Goal: Task Accomplishment & Management: Manage account settings

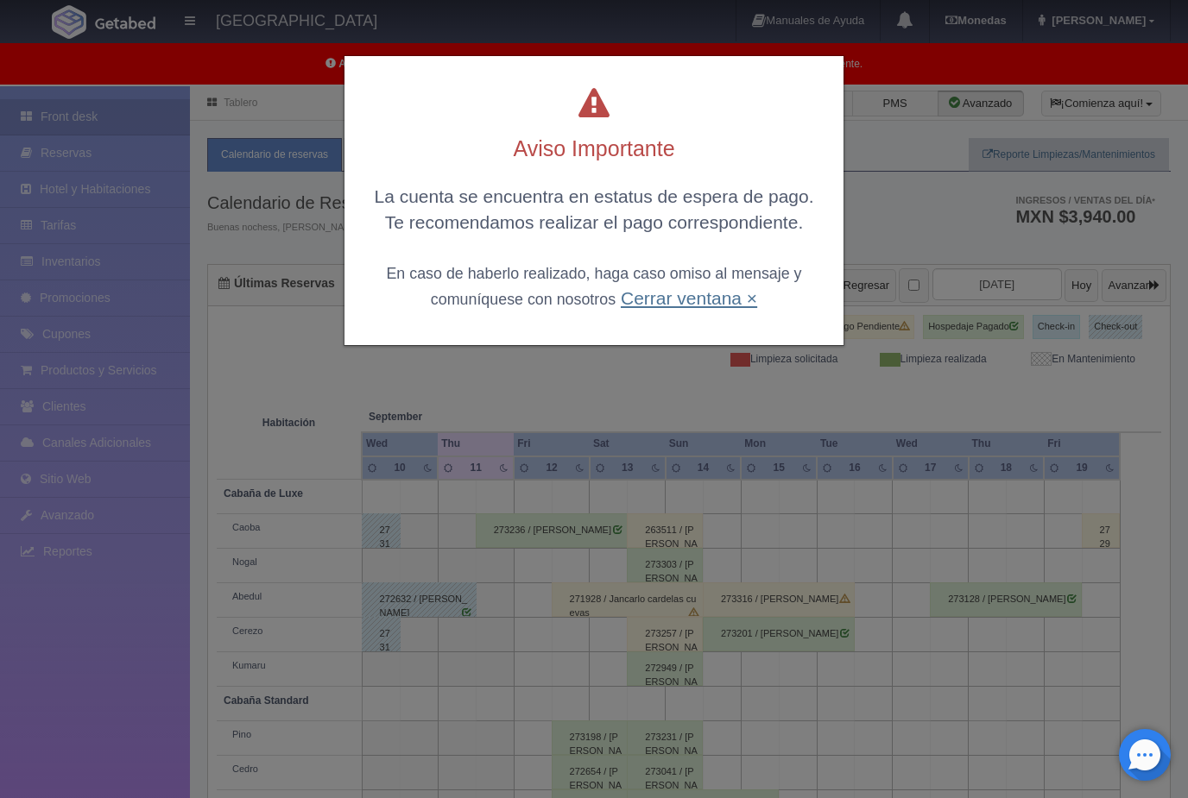
click at [715, 302] on link "Cerrar ventana ×" at bounding box center [689, 298] width 136 height 20
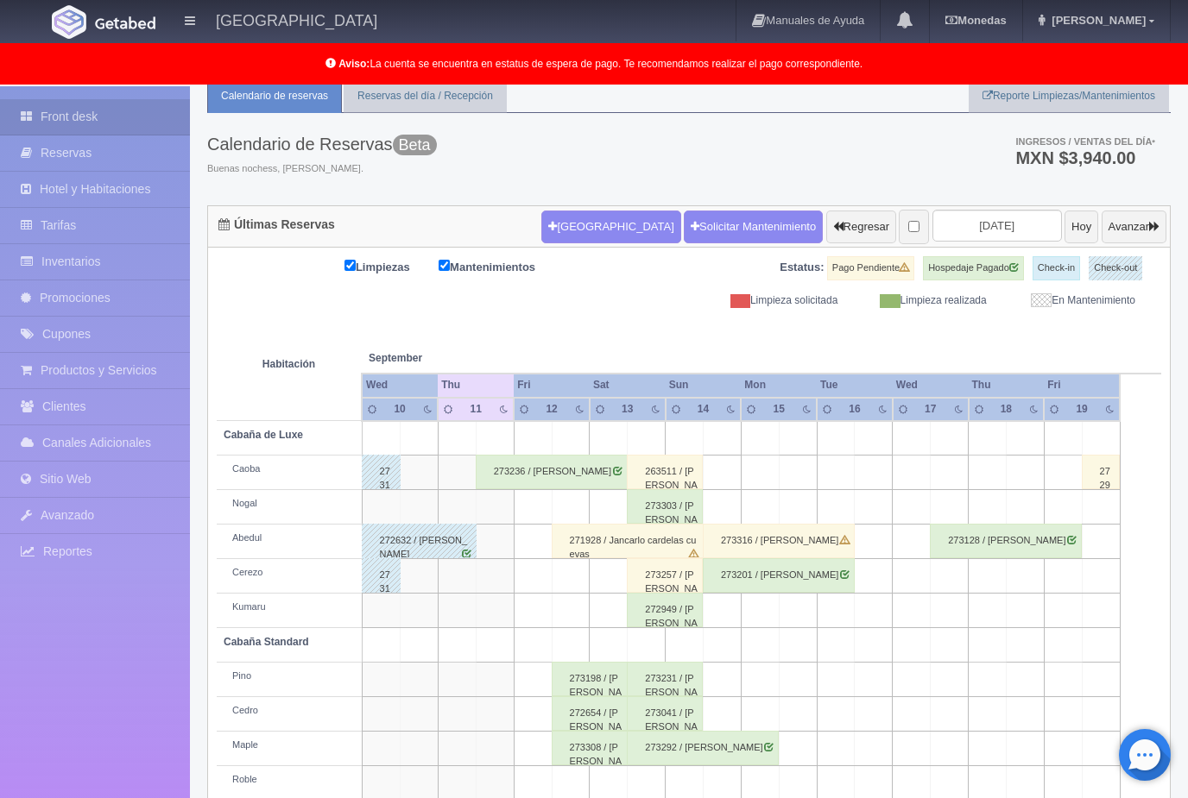
scroll to position [78, 0]
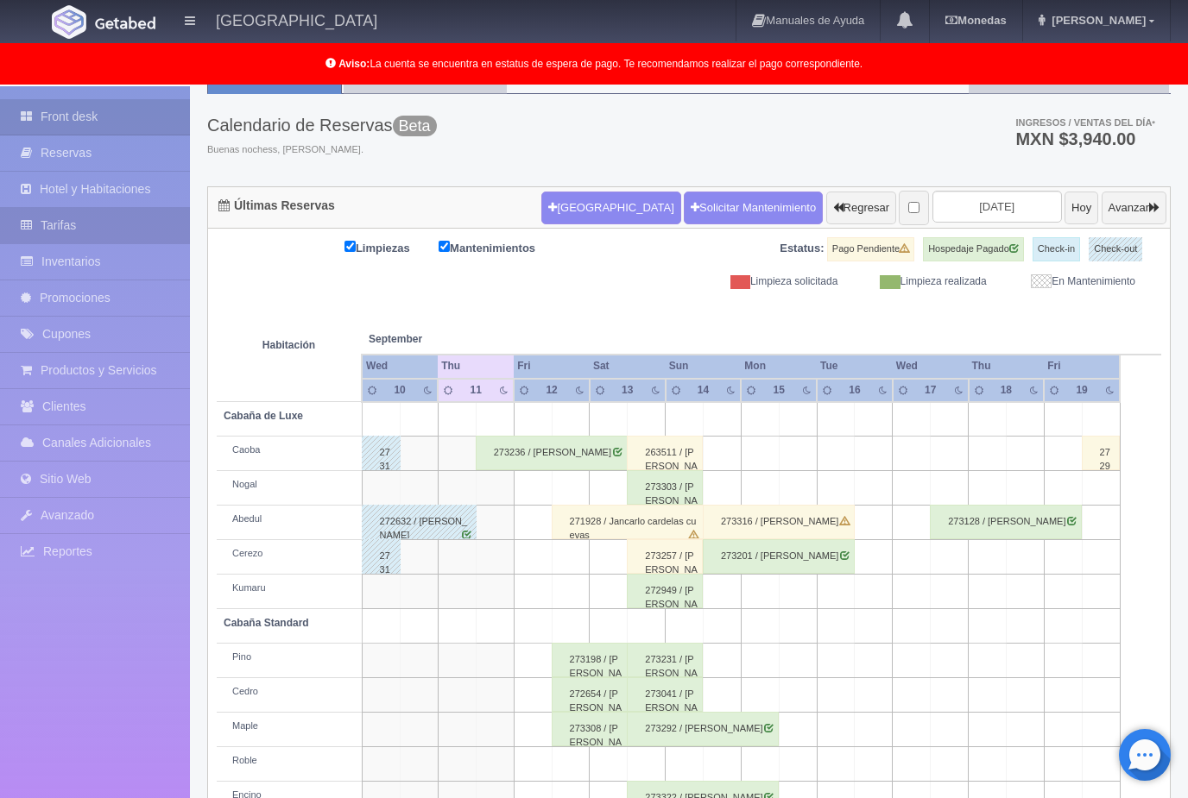
click at [54, 226] on link "Tarifas" at bounding box center [95, 225] width 190 height 35
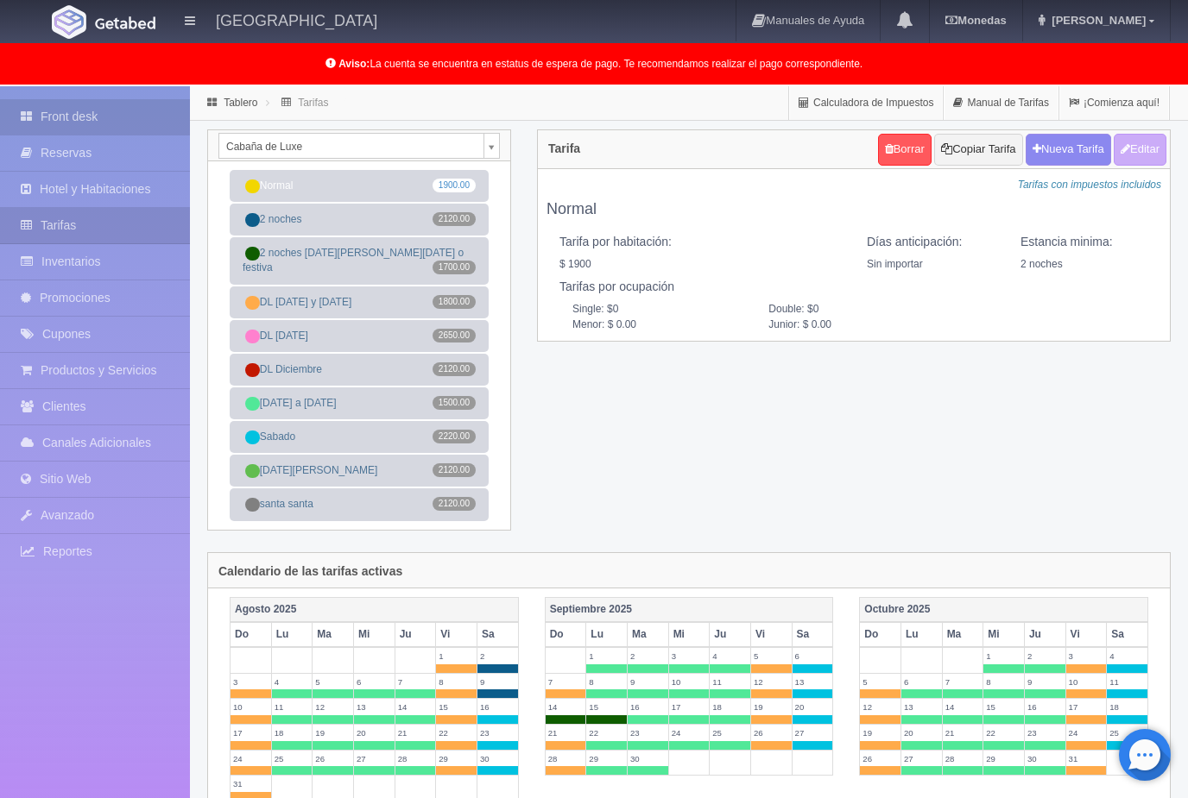
click at [55, 116] on link "Front desk" at bounding box center [95, 116] width 190 height 35
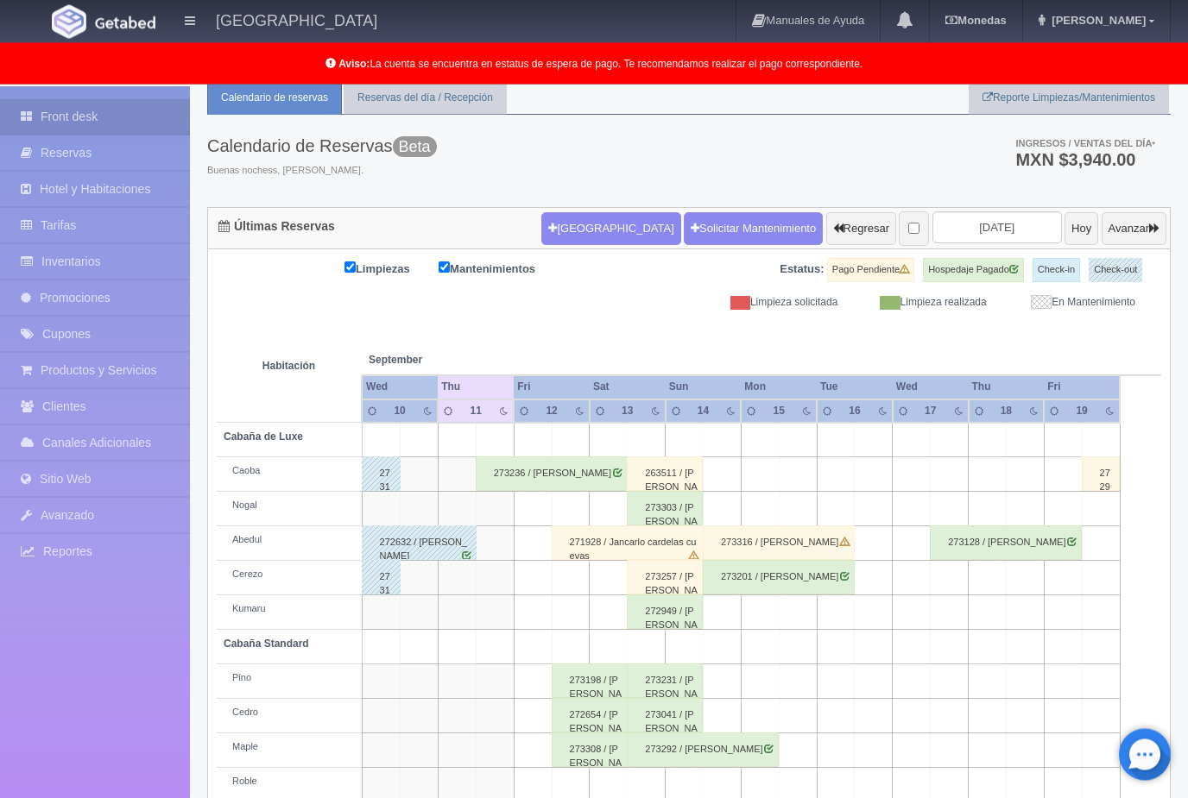
scroll to position [78, 0]
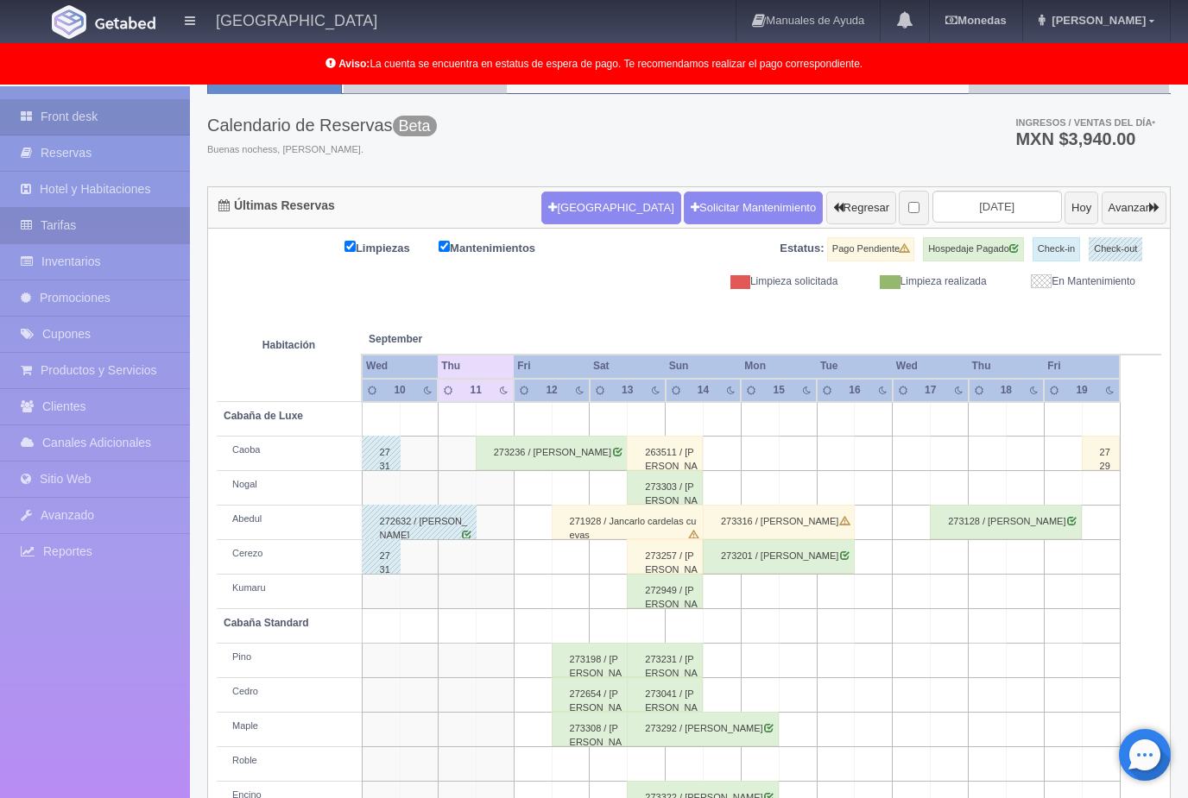
click at [60, 227] on link "Tarifas" at bounding box center [95, 225] width 190 height 35
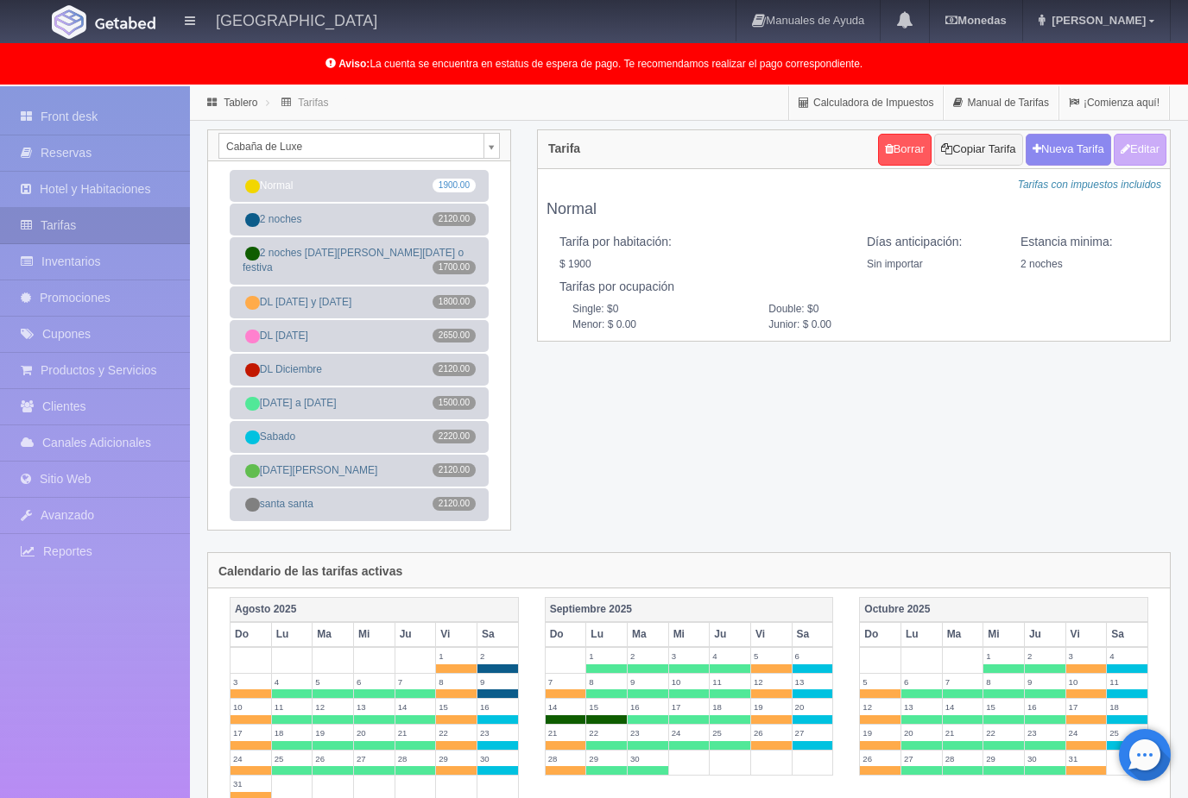
click at [490, 141] on body "Hotel Xacallan Manuales de Ayuda Actualizaciones recientes Monedas Tipo de camb…" at bounding box center [594, 768] width 1188 height 1364
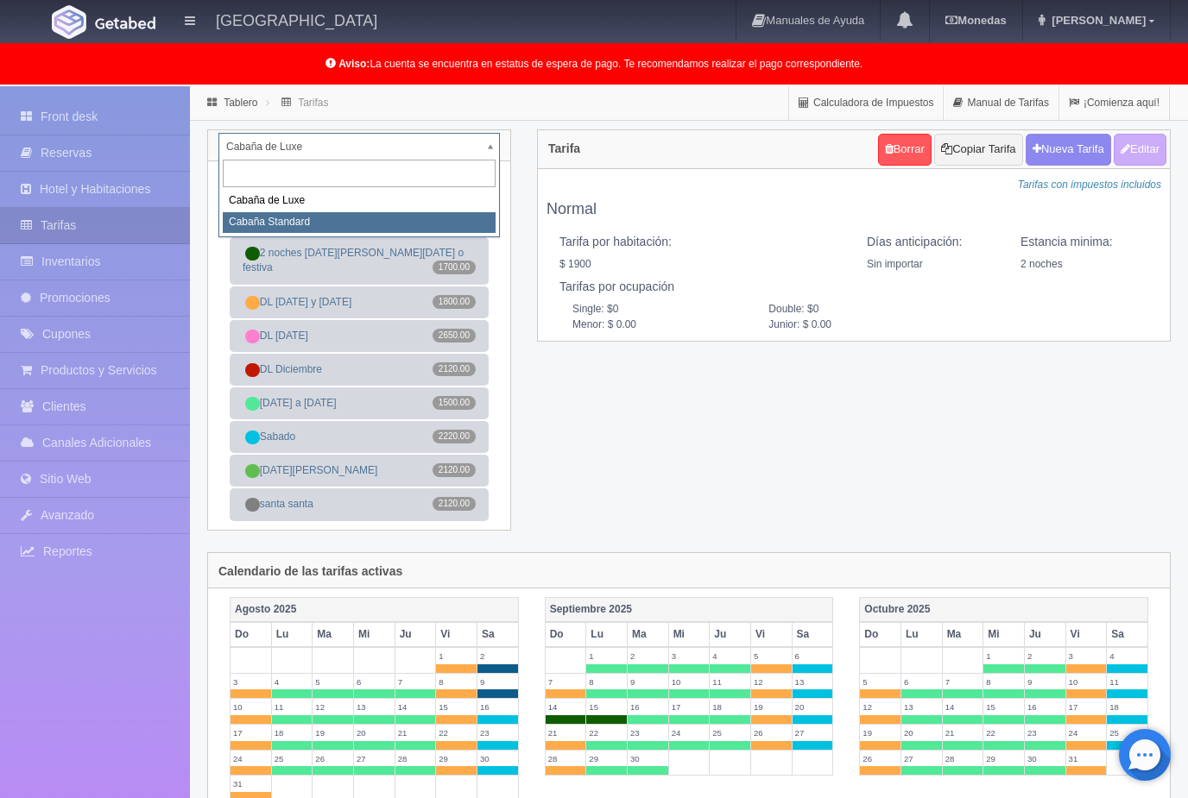
select select "2056"
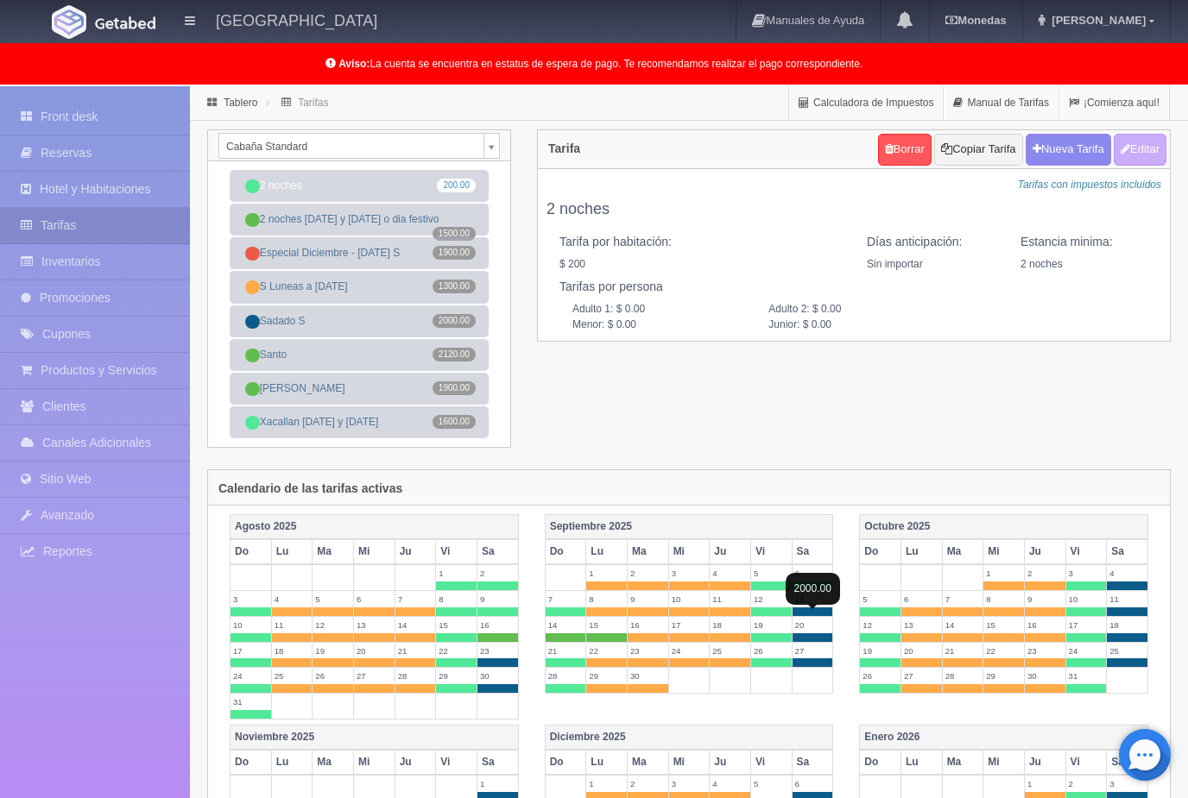
click at [813, 615] on span at bounding box center [812, 612] width 41 height 9
click at [818, 611] on span at bounding box center [812, 612] width 41 height 9
click at [1142, 151] on button "Editar" at bounding box center [1139, 150] width 53 height 32
type input "2 noches"
select select "0"
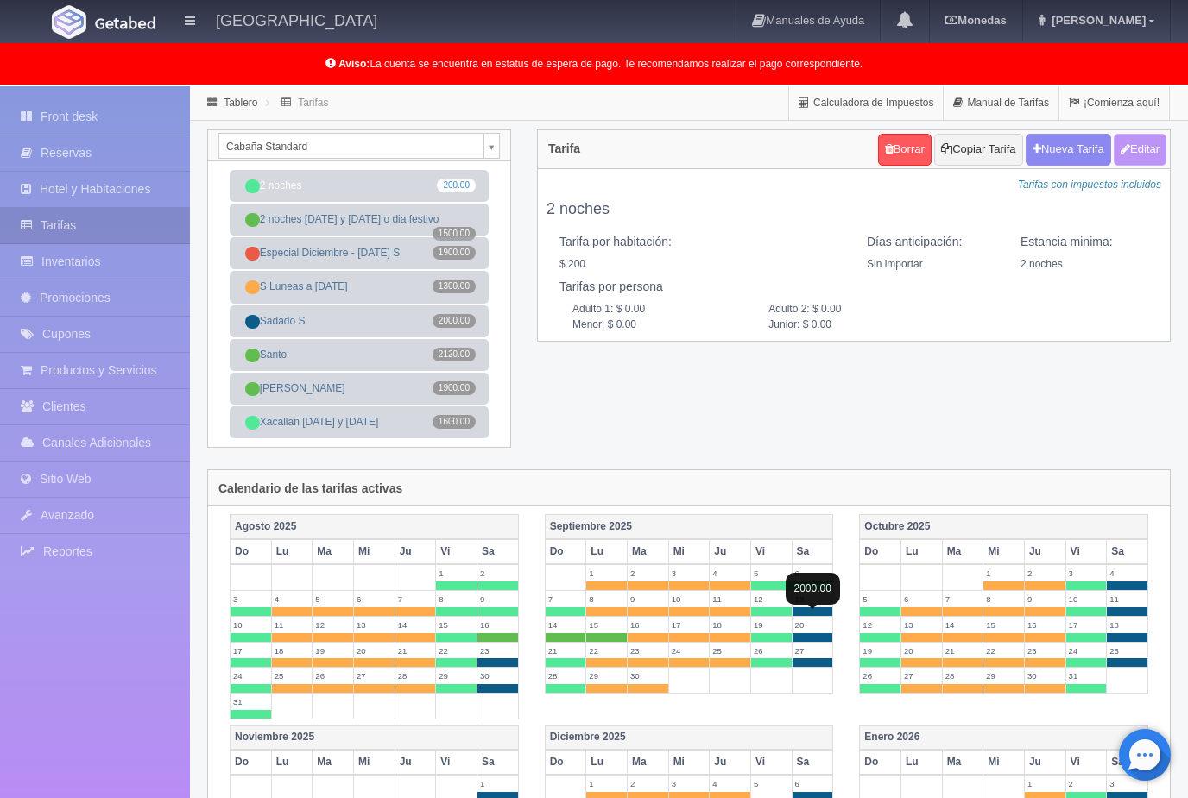
type input "2"
checkbox input "true"
type input "200.00"
checkbox input "true"
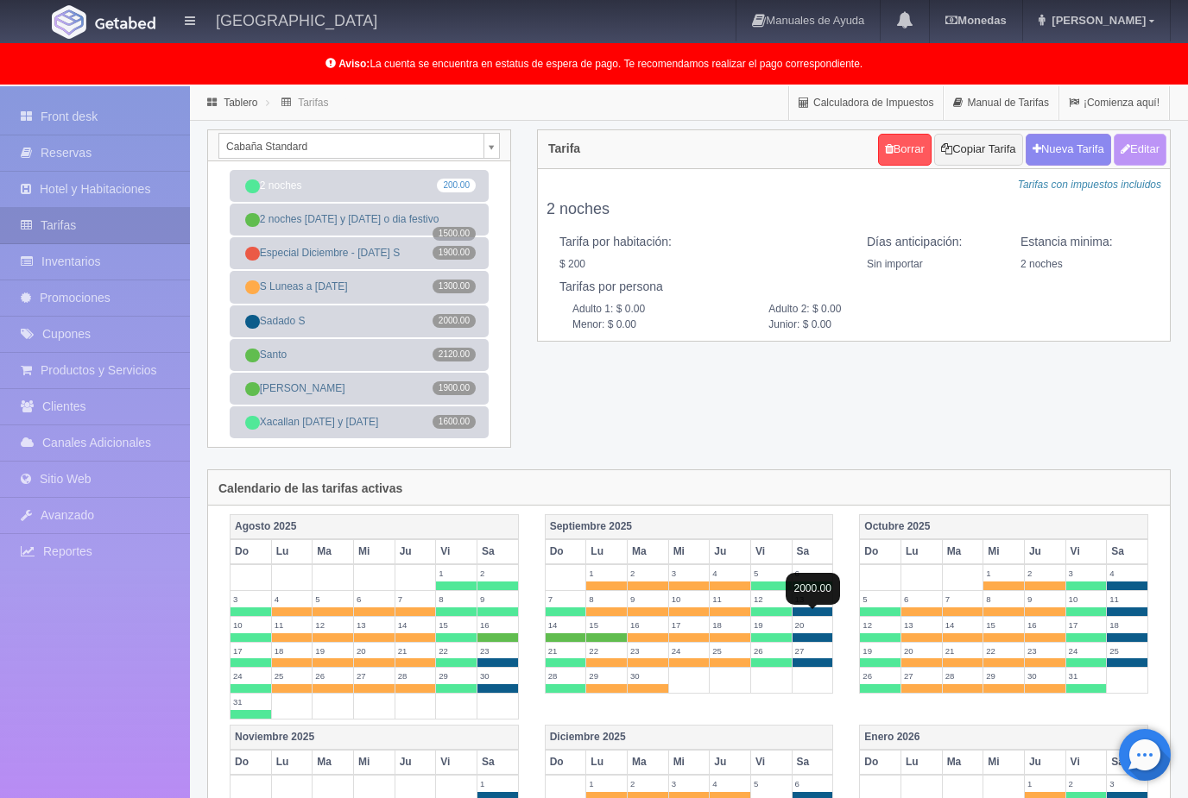
checkbox input "true"
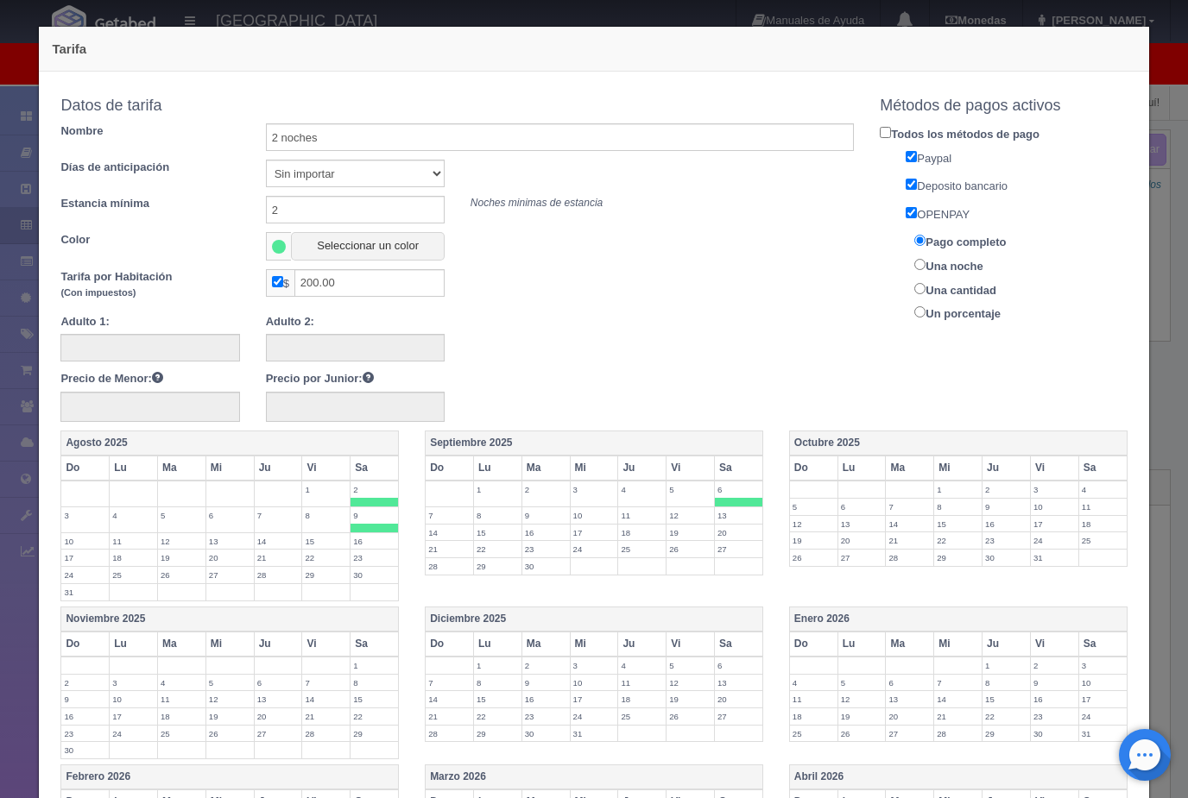
click at [746, 515] on label "13" at bounding box center [738, 516] width 47 height 16
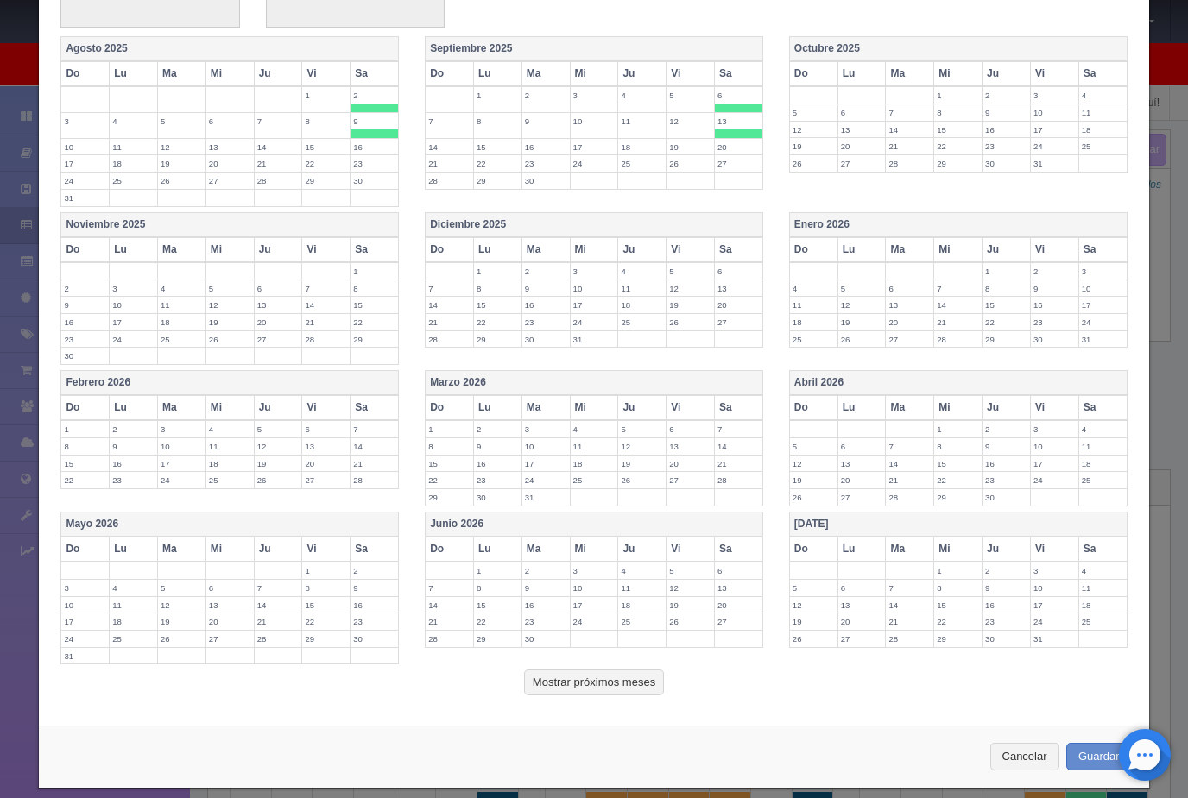
scroll to position [391, 0]
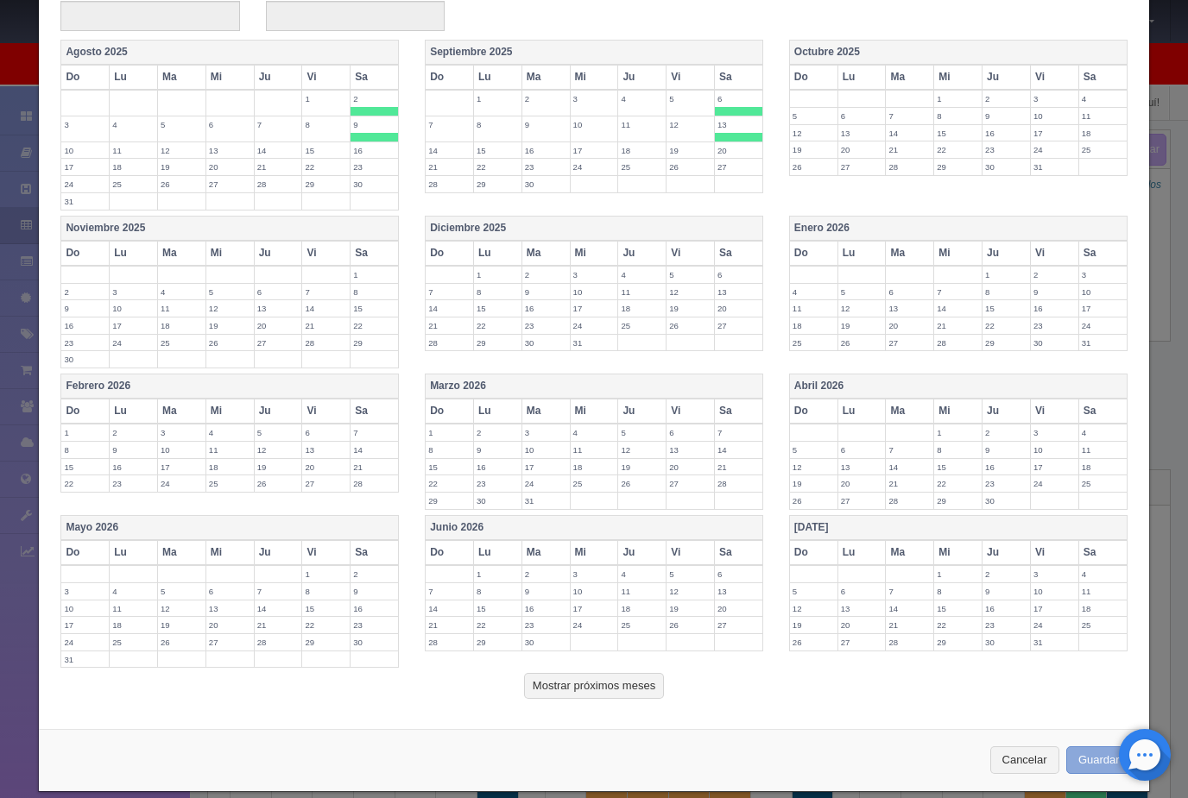
click at [1095, 747] on button "Guardar" at bounding box center [1099, 761] width 66 height 28
